Goal: Find specific page/section: Find specific page/section

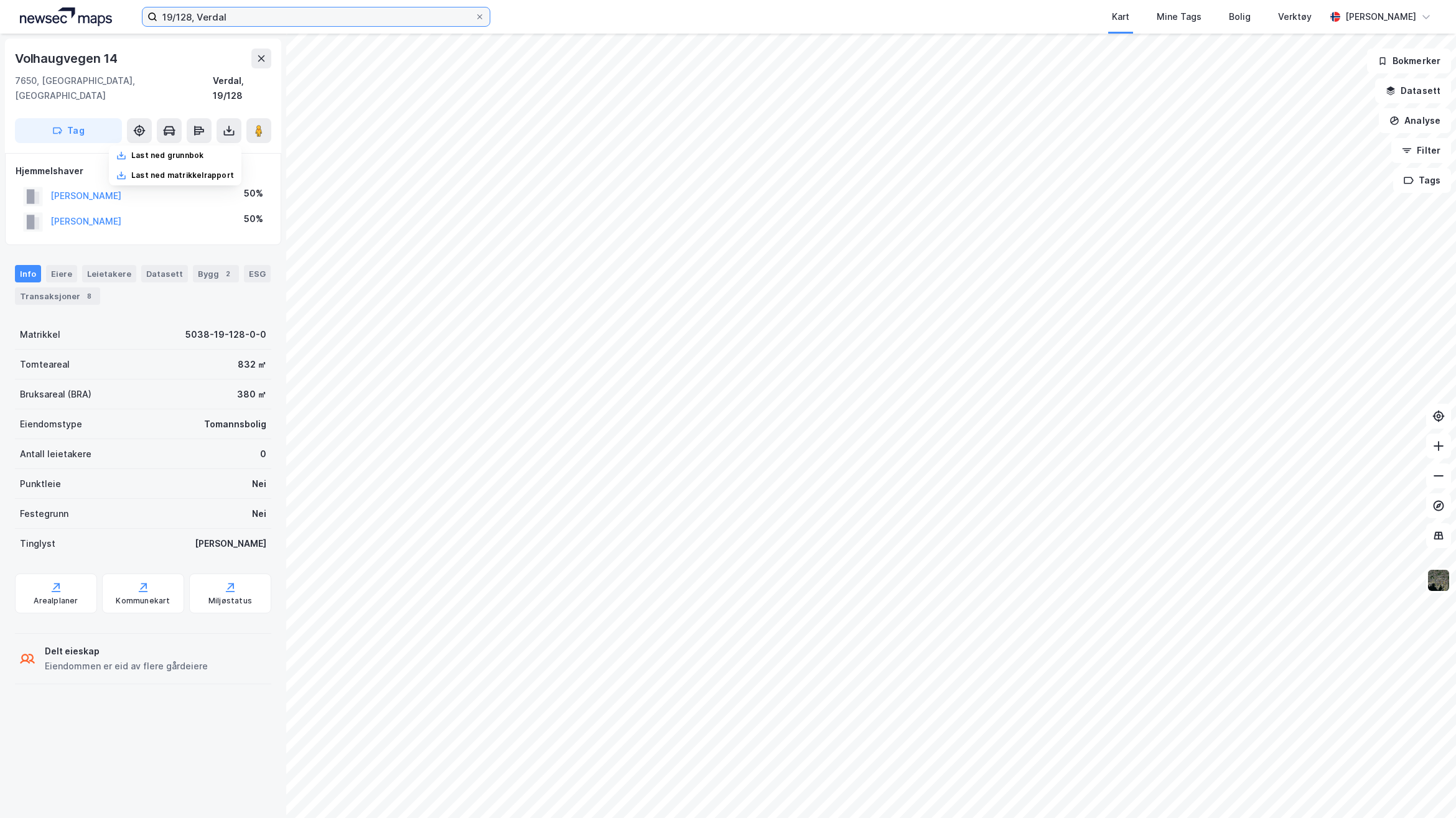
drag, startPoint x: 263, startPoint y: 18, endPoint x: 20, endPoint y: 11, distance: 243.1
click at [21, 11] on div "19/128, Verdal Kart Mine Tags Bolig Verktøy [PERSON_NAME]" at bounding box center [728, 17] width 1456 height 34
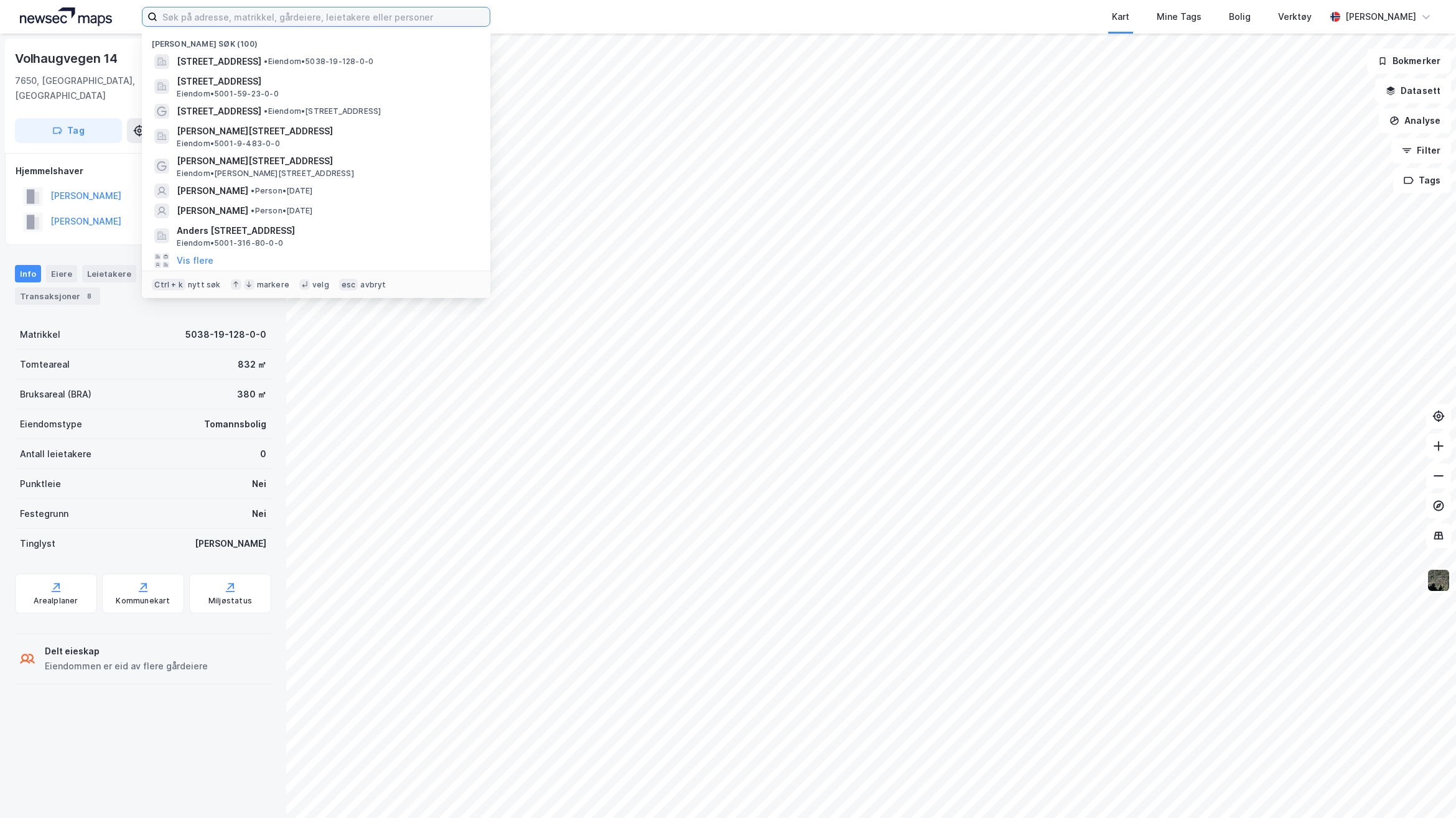
click at [347, 14] on input at bounding box center [323, 17] width 332 height 18
paste input "Selsbakkvegen 5A"
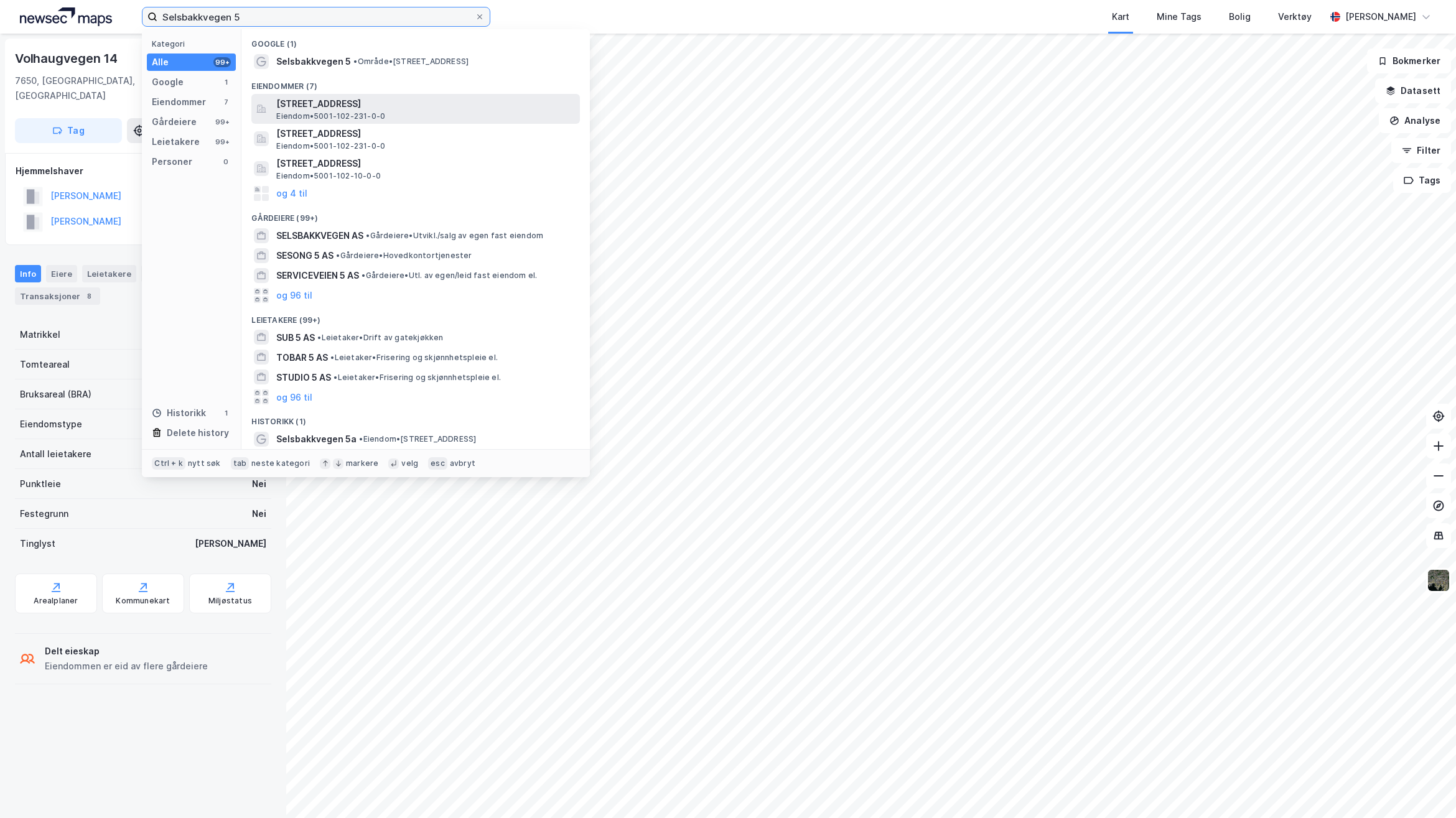
type input "Selsbakkvegen 5"
click at [354, 107] on span "[STREET_ADDRESS]" at bounding box center [426, 104] width 298 height 15
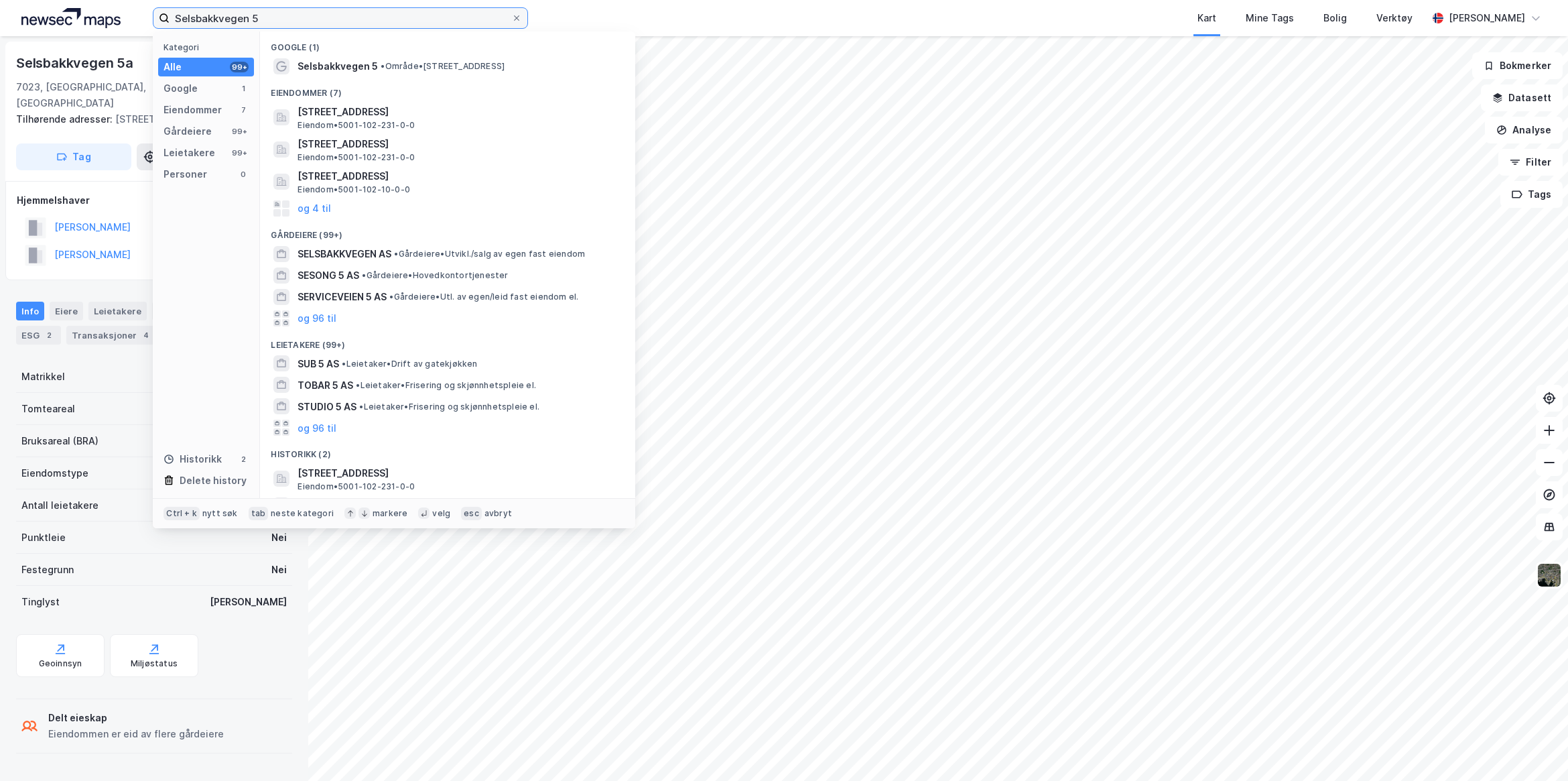
drag, startPoint x: 415, startPoint y: 24, endPoint x: 117, endPoint y: 15, distance: 298.1
click at [117, 15] on div "Selsbakkvegen 5 Kategori Alle 99+ Google 1 Eiendommer 7 Gårdeiere 99+ Leietaker…" at bounding box center [784, 18] width 1568 height 37
